Goal: Use online tool/utility: Use online tool/utility

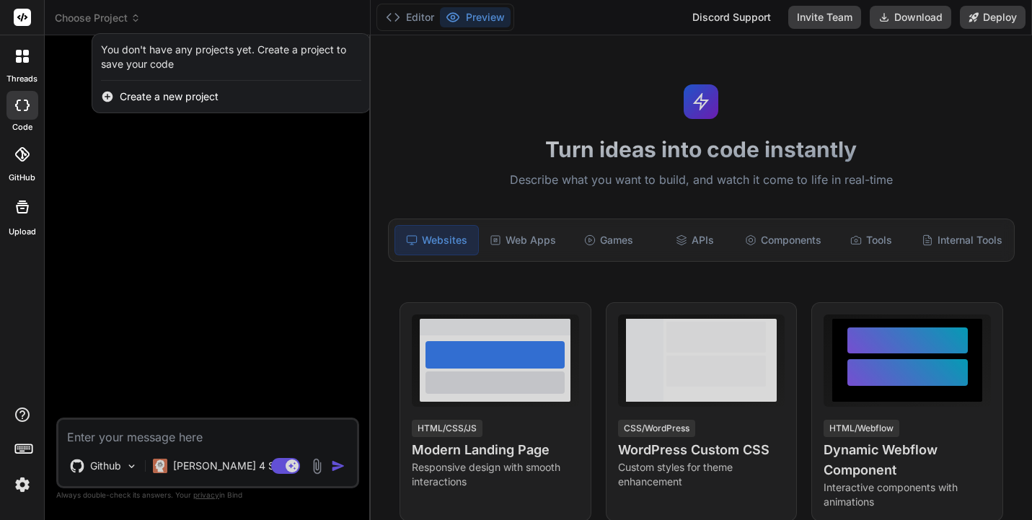
click at [92, 14] on div at bounding box center [516, 260] width 1032 height 520
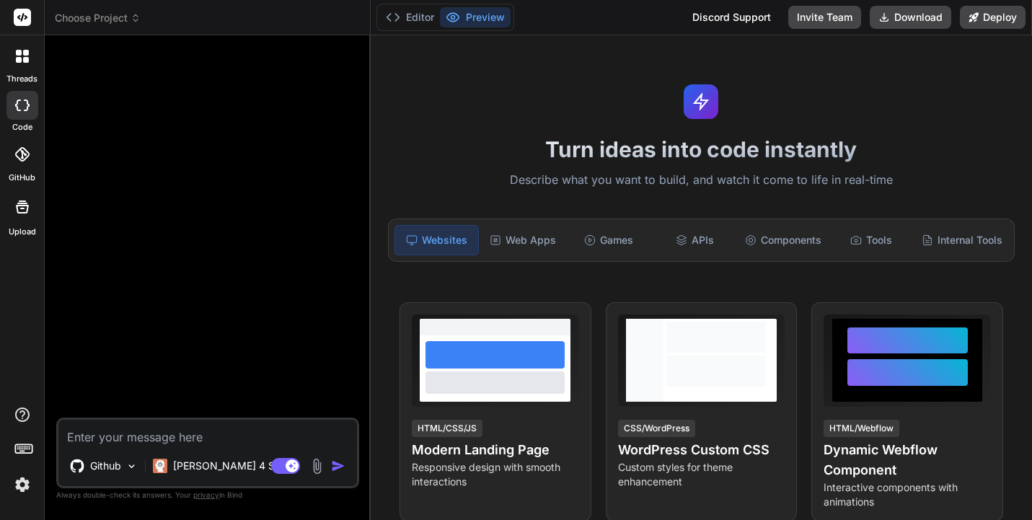
click at [22, 160] on icon at bounding box center [21, 154] width 14 height 14
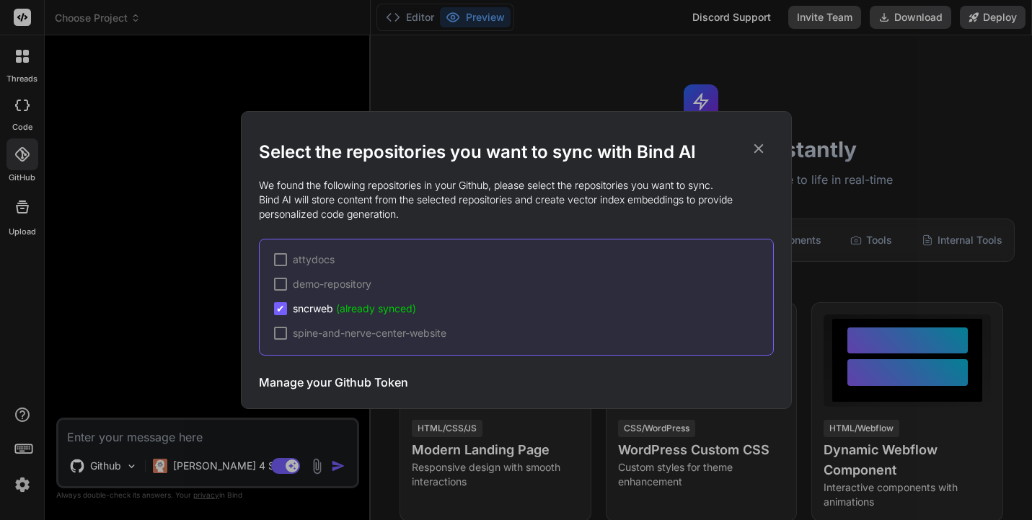
click at [756, 147] on icon at bounding box center [758, 148] width 9 height 9
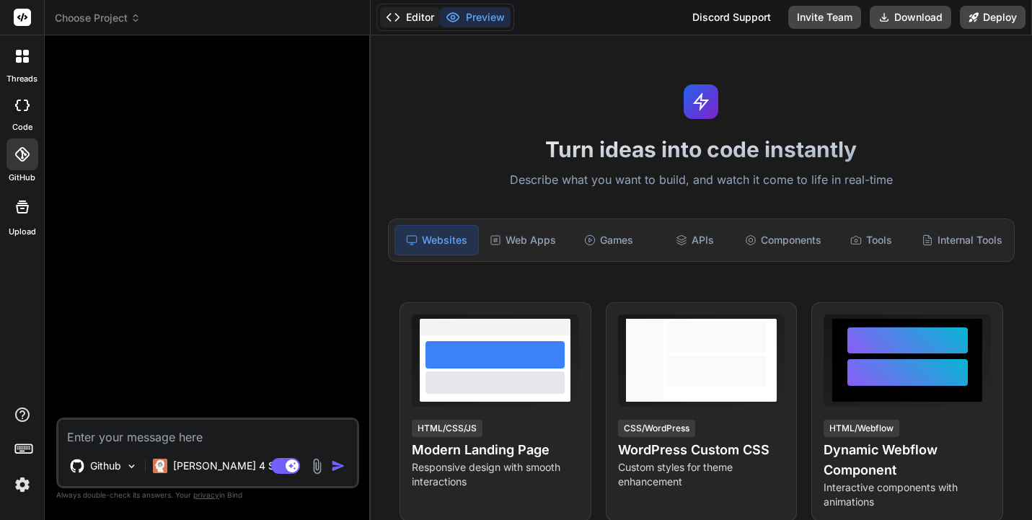
click at [424, 22] on button "Editor" at bounding box center [410, 17] width 60 height 20
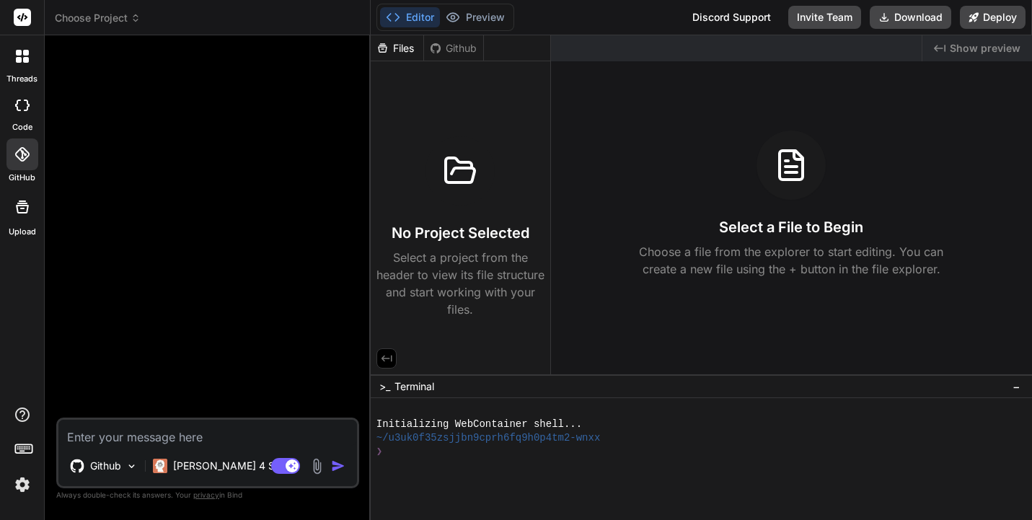
click at [456, 53] on div "Github" at bounding box center [453, 48] width 59 height 14
click at [451, 48] on div "Github" at bounding box center [453, 48] width 59 height 14
click at [428, 458] on div "❯" at bounding box center [695, 452] width 638 height 14
click at [21, 216] on div at bounding box center [22, 207] width 35 height 35
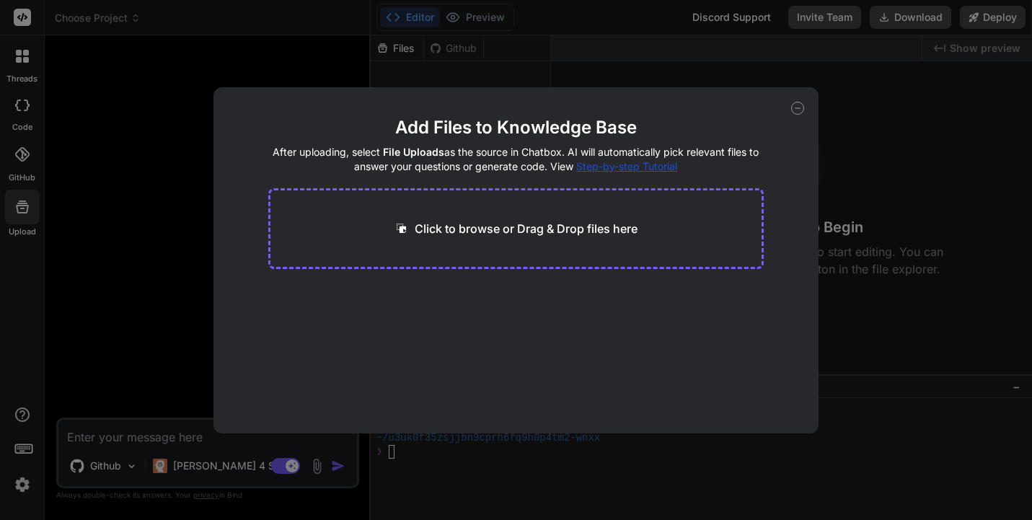
click at [799, 108] on icon at bounding box center [797, 108] width 13 height 13
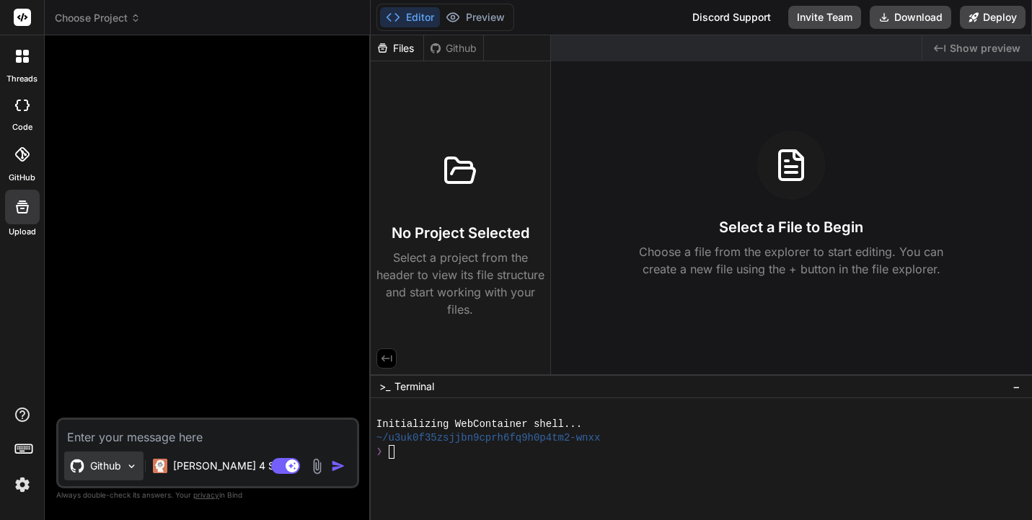
click at [122, 475] on div "Github" at bounding box center [103, 465] width 79 height 29
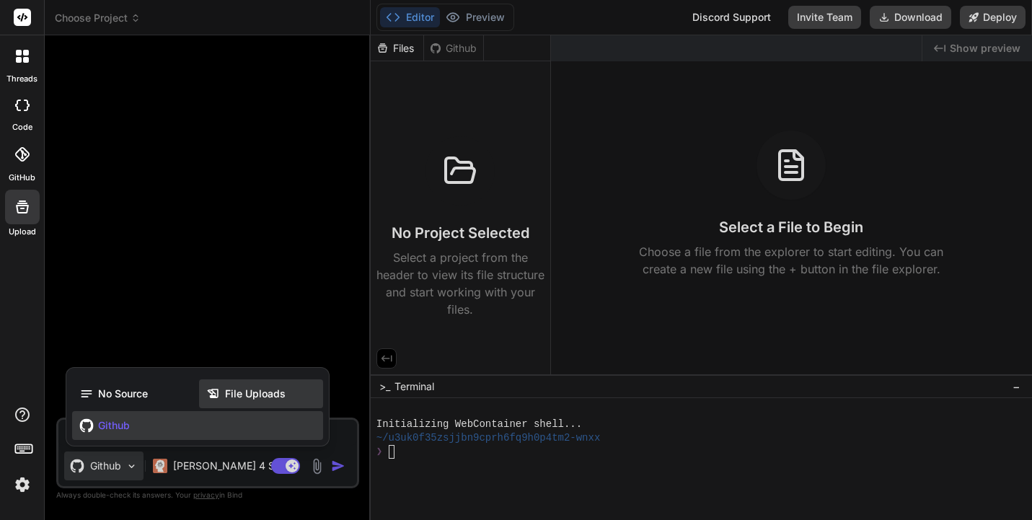
click at [244, 403] on div "File Uploads" at bounding box center [261, 393] width 124 height 29
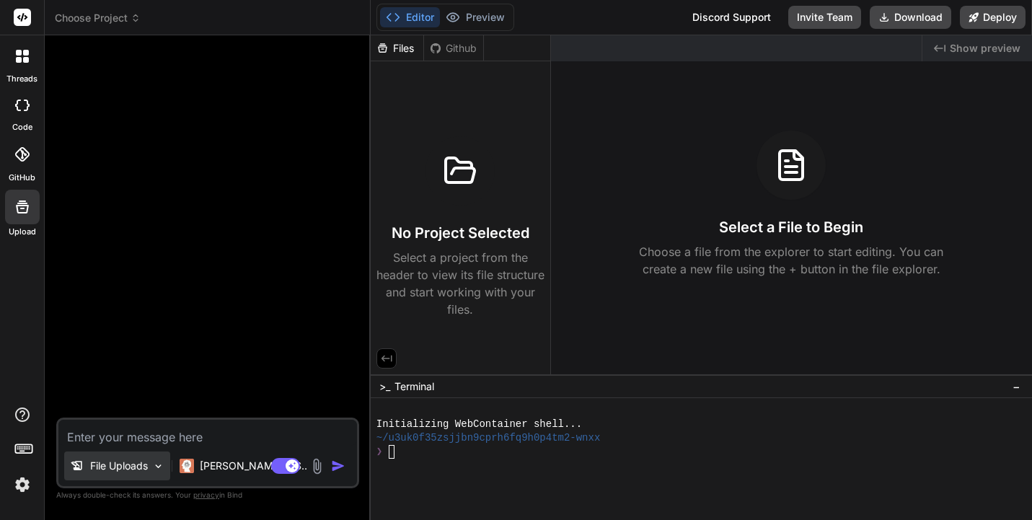
click at [104, 472] on p "File Uploads" at bounding box center [119, 466] width 58 height 14
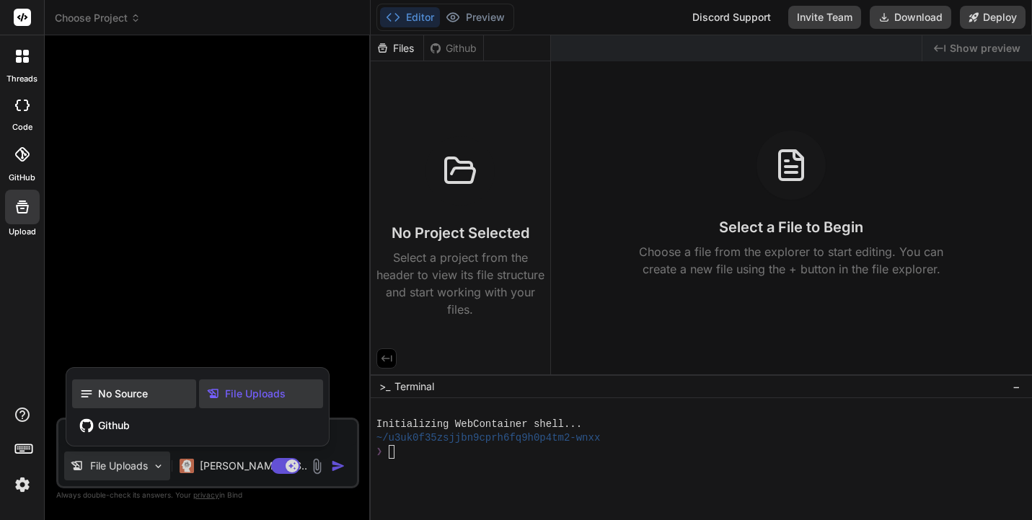
click at [125, 384] on div "No Source" at bounding box center [134, 393] width 124 height 29
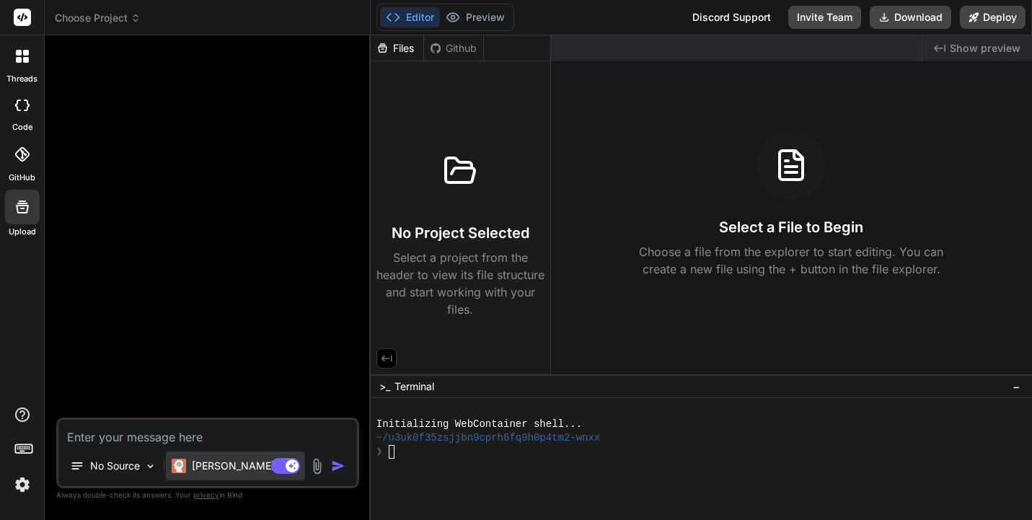
click at [205, 472] on p "[PERSON_NAME] 4 S.." at bounding box center [245, 466] width 107 height 14
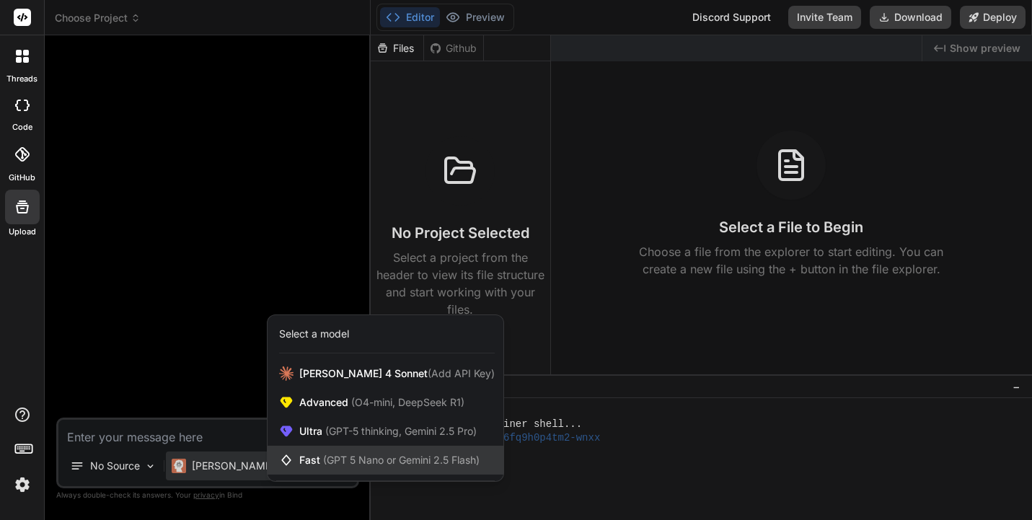
click at [290, 461] on icon at bounding box center [285, 460] width 9 height 11
type textarea "x"
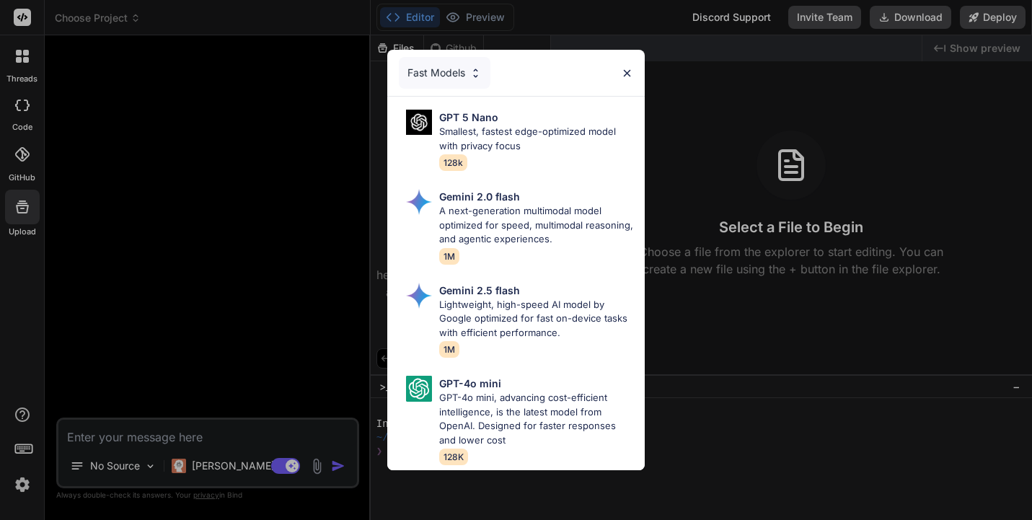
click at [626, 69] on img at bounding box center [627, 73] width 12 height 12
